Goal: Information Seeking & Learning: Learn about a topic

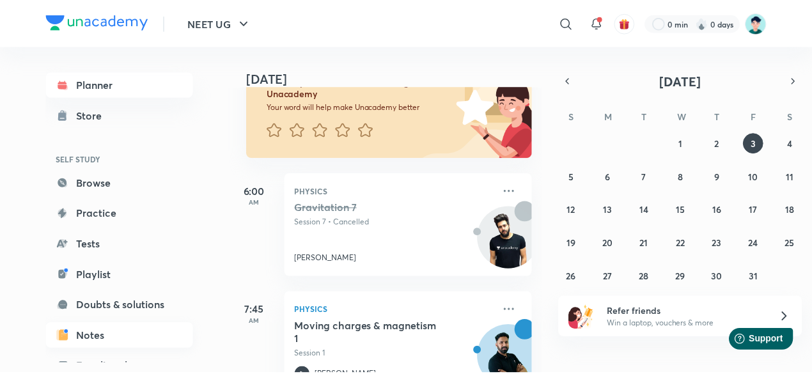
scroll to position [107, 0]
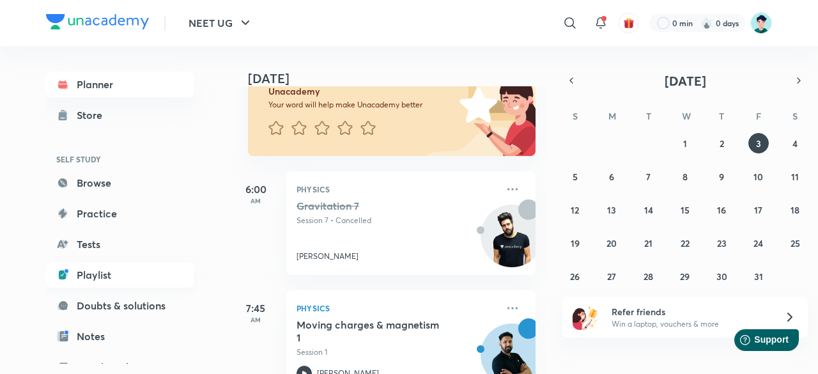
click at [122, 286] on link "Playlist" at bounding box center [120, 275] width 148 height 26
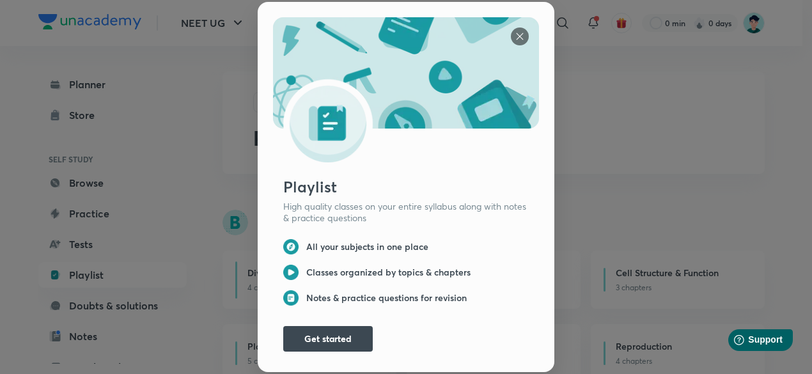
scroll to position [3, 0]
click at [515, 29] on img at bounding box center [520, 36] width 18 height 18
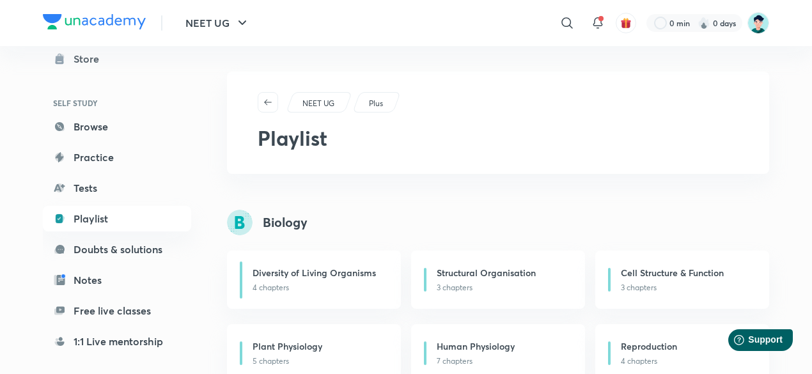
scroll to position [75, 0]
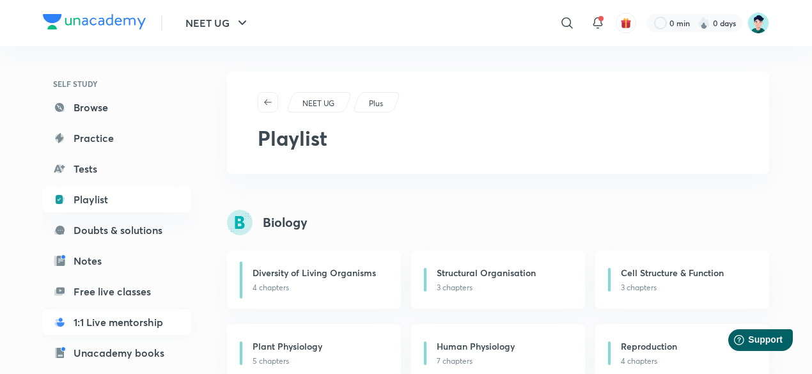
click at [114, 320] on link "1:1 Live mentorship" at bounding box center [117, 322] width 148 height 26
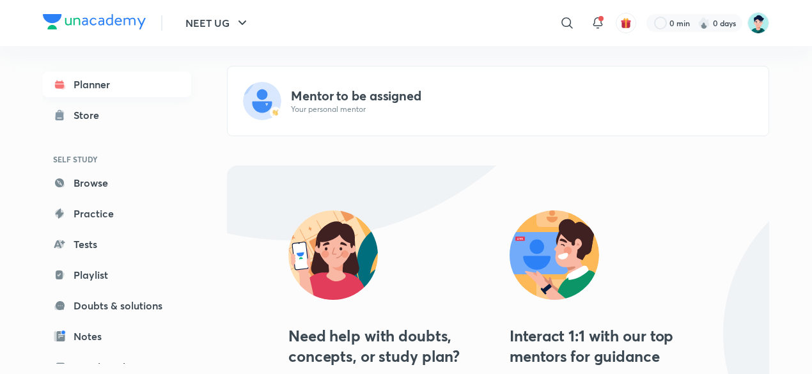
click at [131, 86] on link "Planner" at bounding box center [117, 85] width 148 height 26
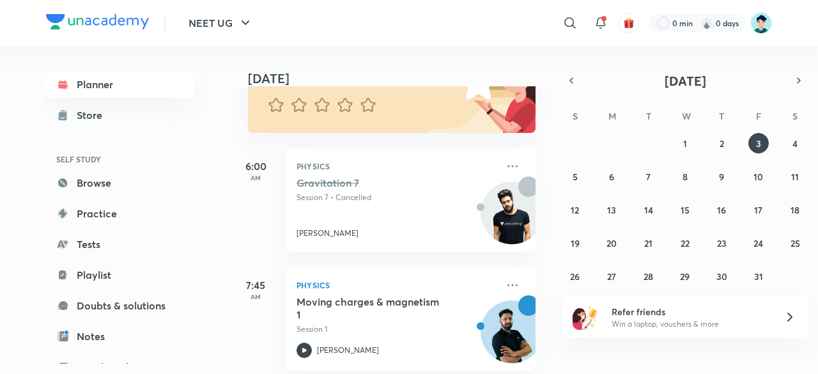
scroll to position [92, 0]
